Goal: Register for event/course

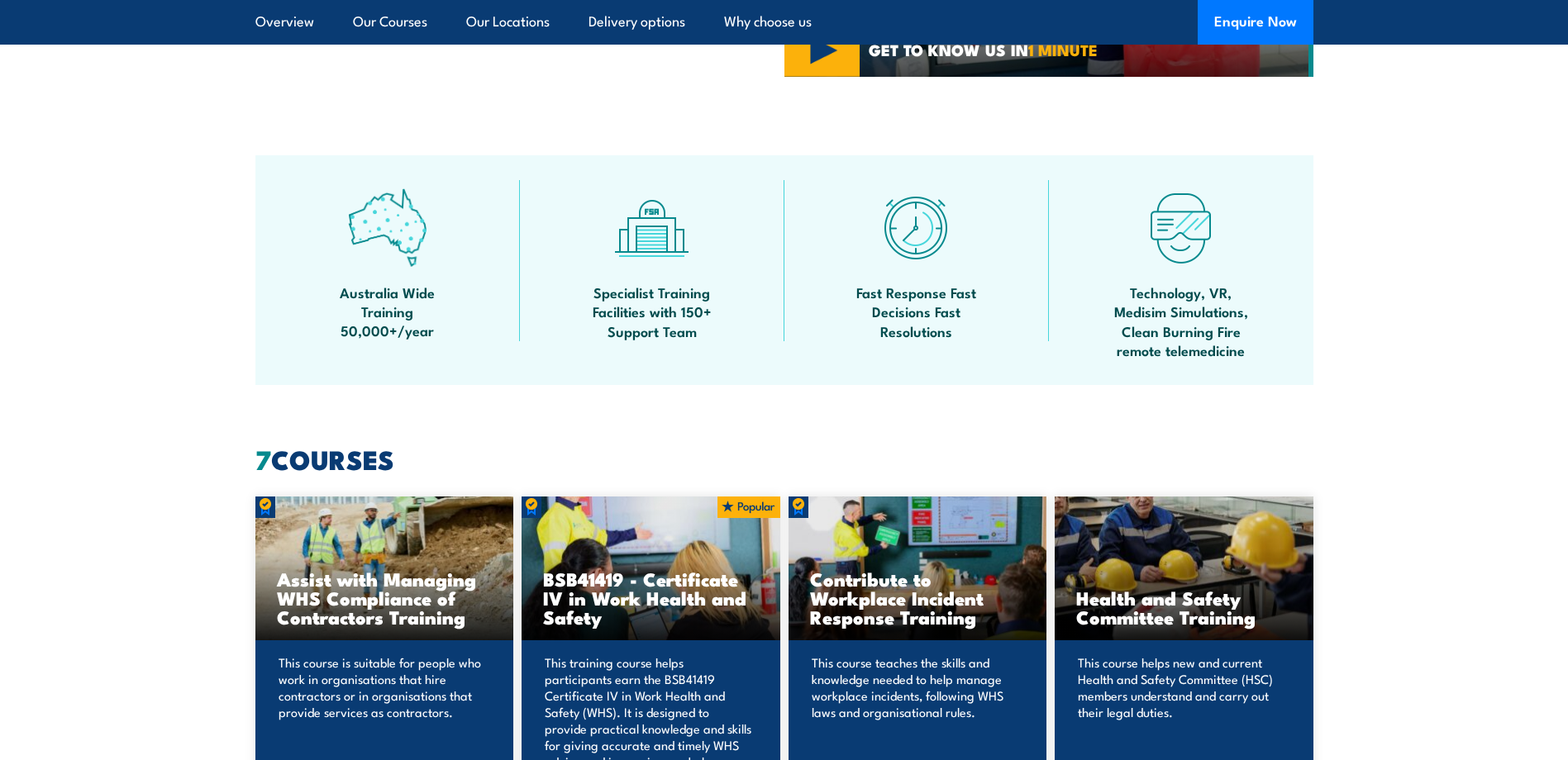
scroll to position [1156, 0]
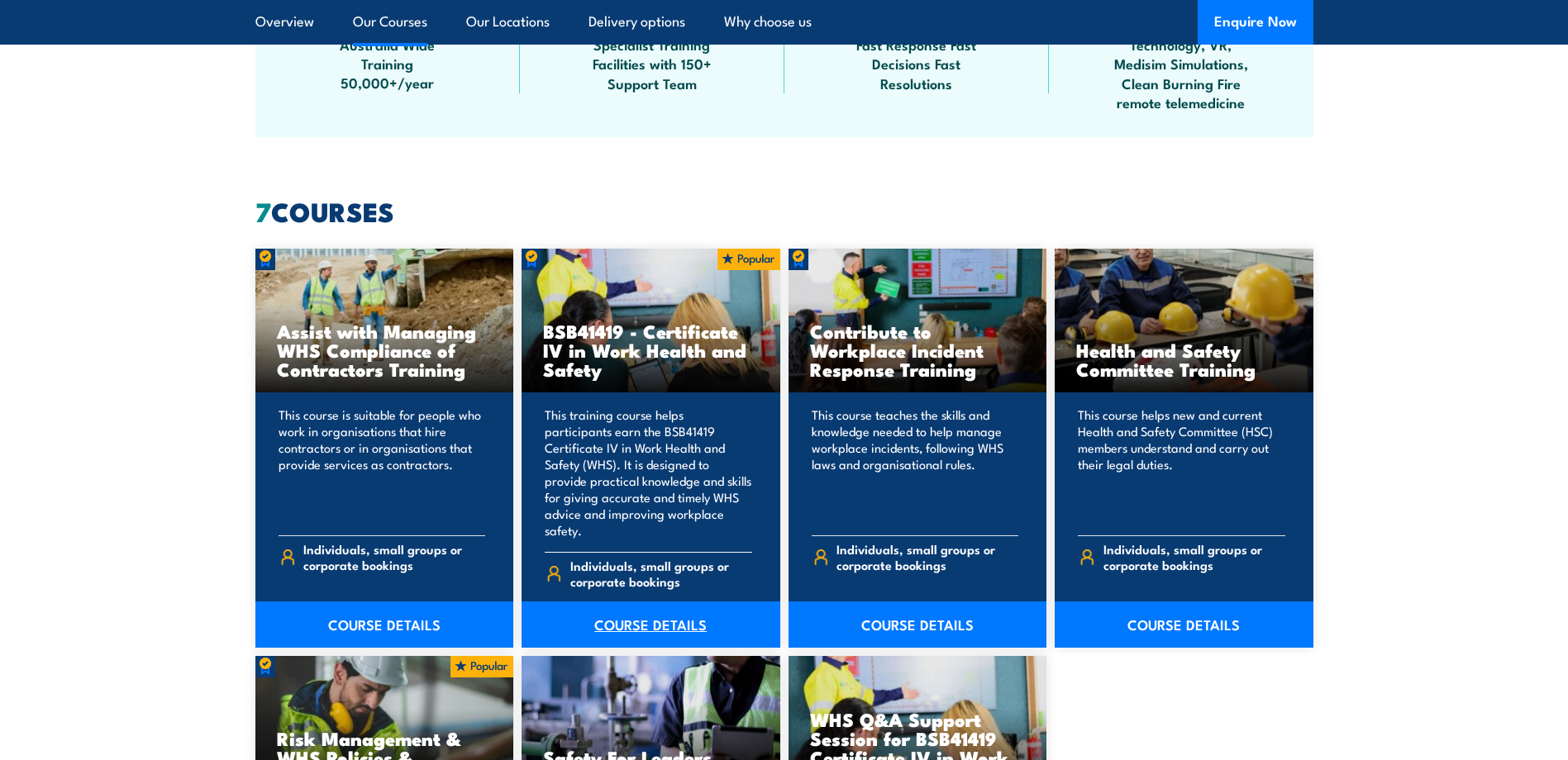
click at [640, 608] on link "COURSE DETAILS" at bounding box center [650, 625] width 259 height 47
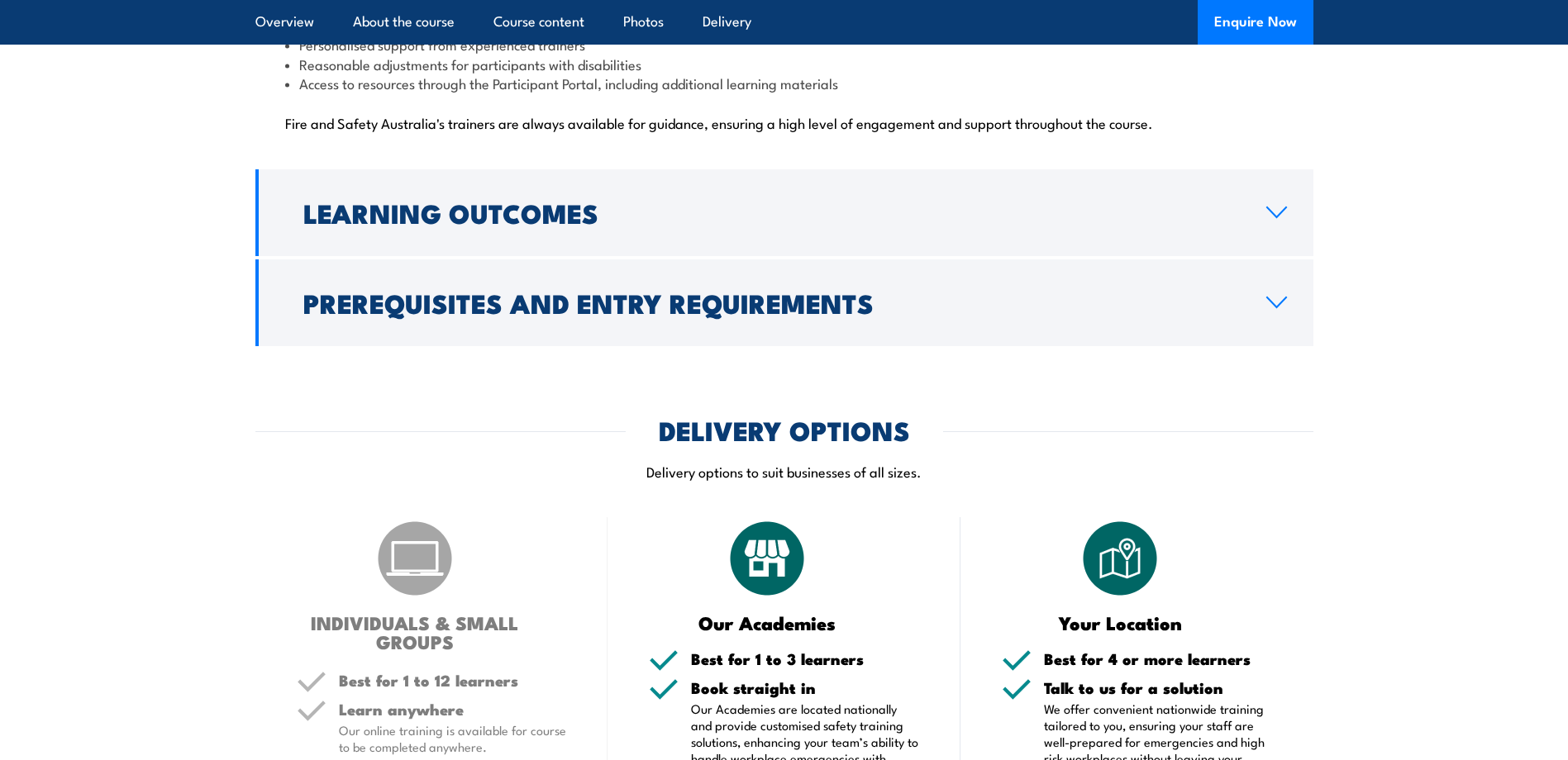
scroll to position [4544, 0]
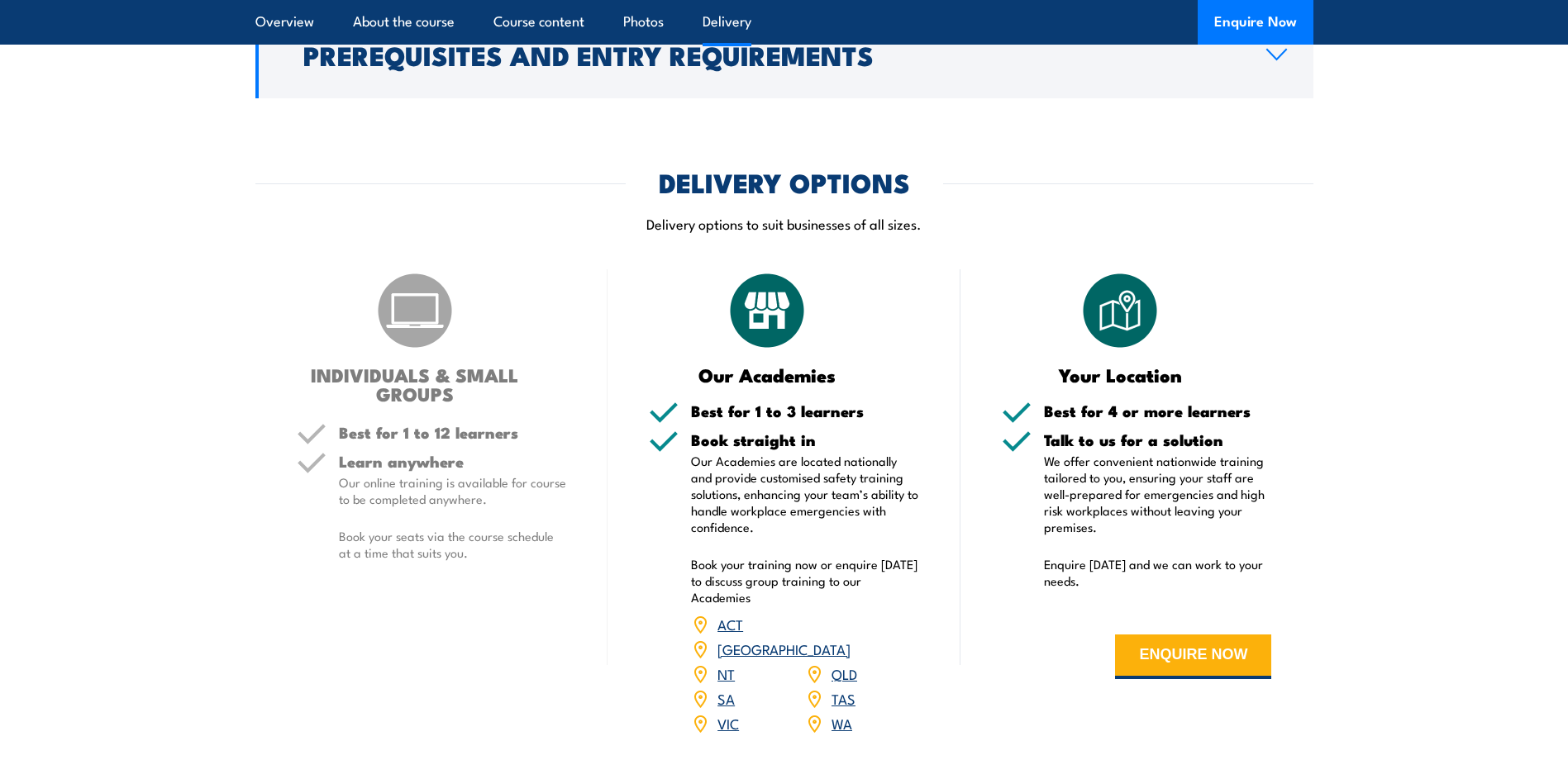
click at [847, 663] on link "QLD" at bounding box center [844, 673] width 26 height 20
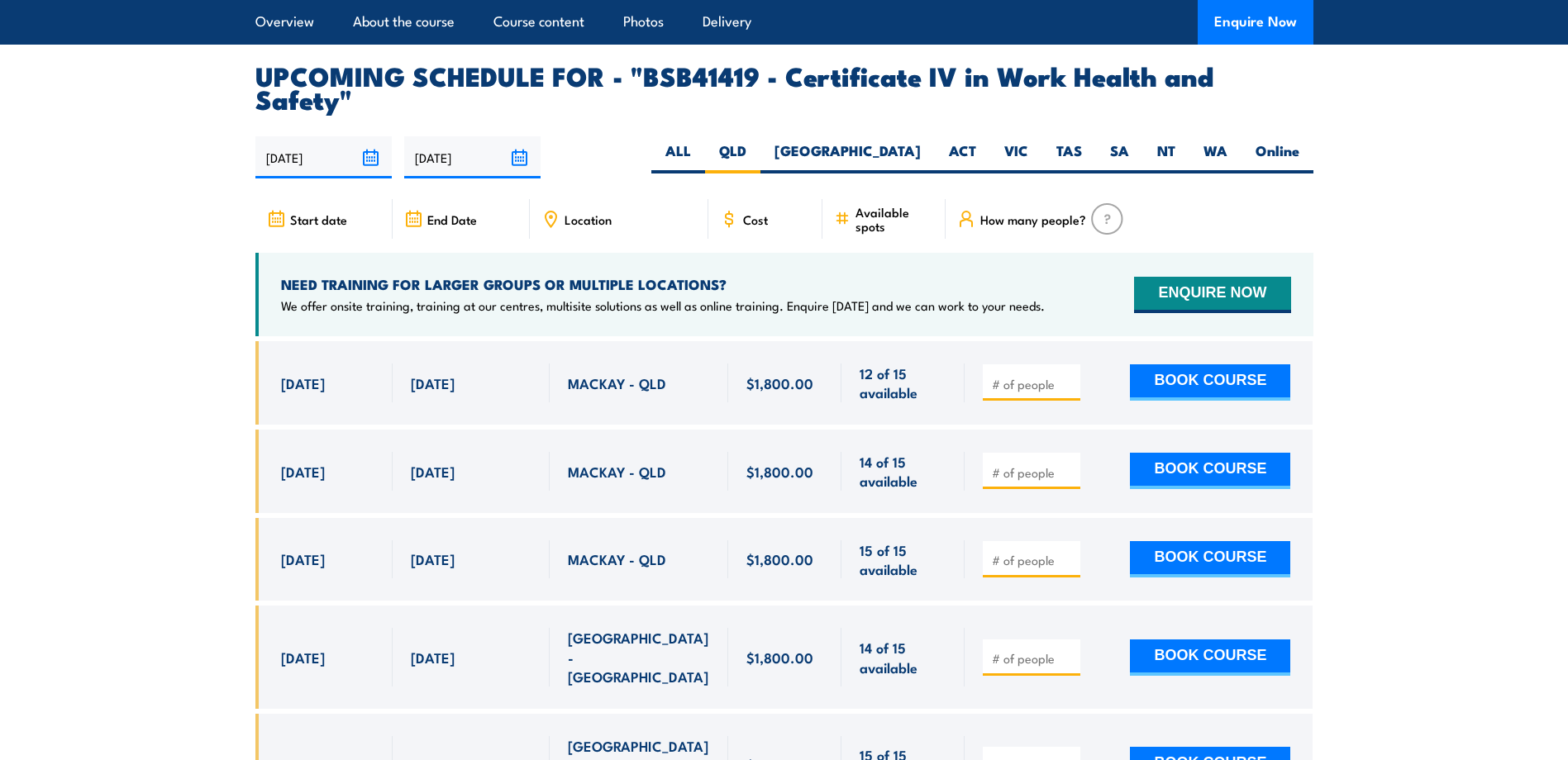
scroll to position [5226, 0]
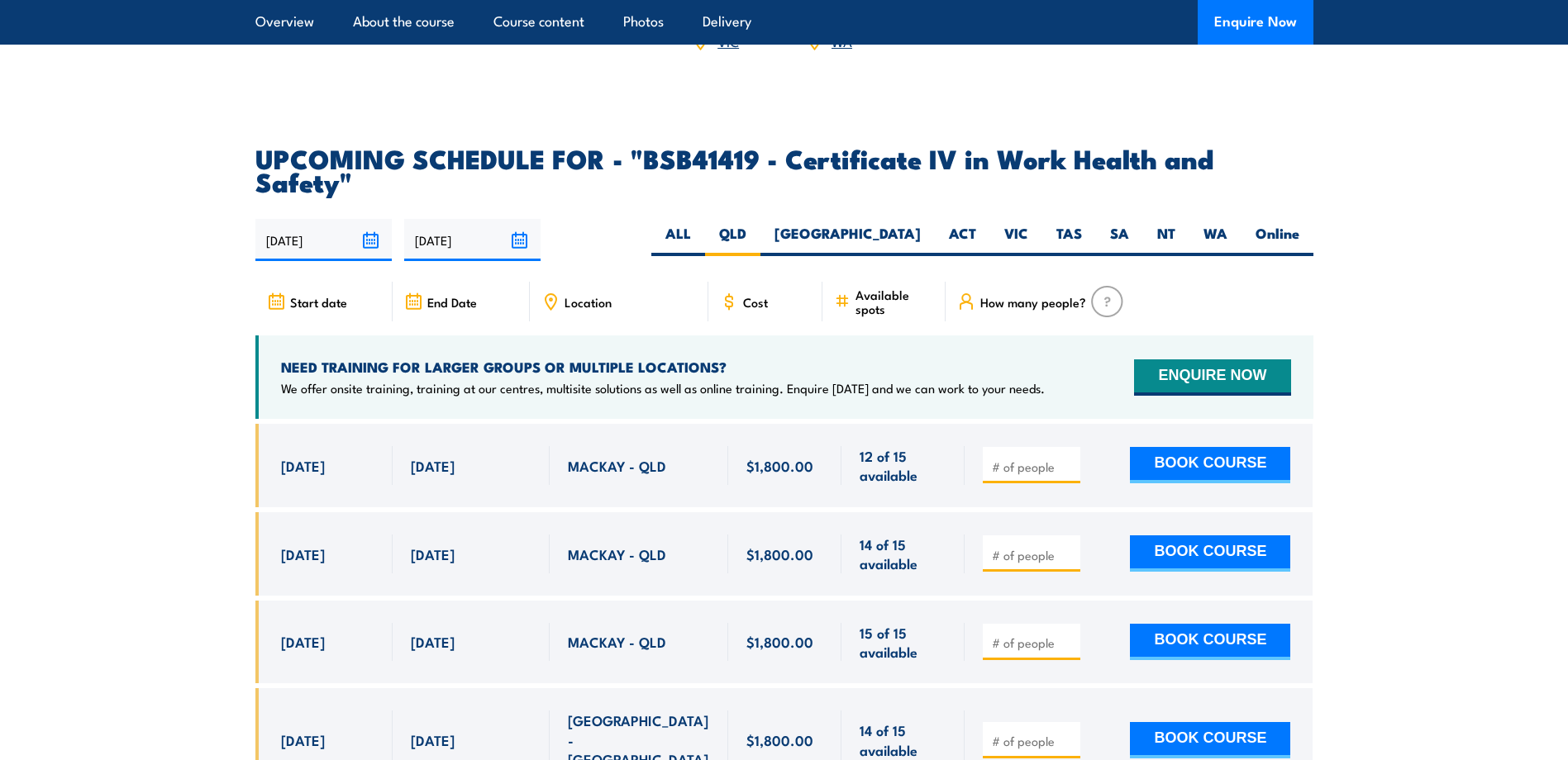
click at [89, 262] on section "UPCOMING SCHEDULE FOR - "BSB41419 - Certificate IV in Work Health and Safety" […" at bounding box center [784, 535] width 1568 height 777
